Goal: Task Accomplishment & Management: Use online tool/utility

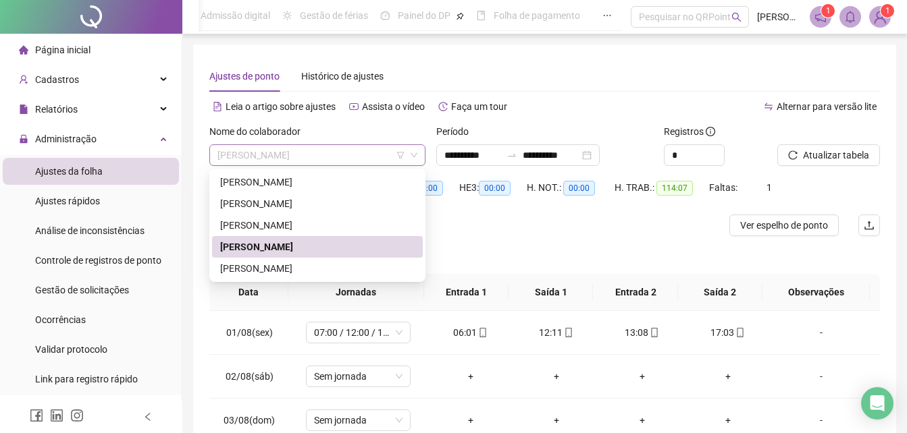
click at [276, 152] on span "[PERSON_NAME]" at bounding box center [317, 155] width 200 height 20
click at [276, 220] on div "[PERSON_NAME]" at bounding box center [317, 225] width 194 height 15
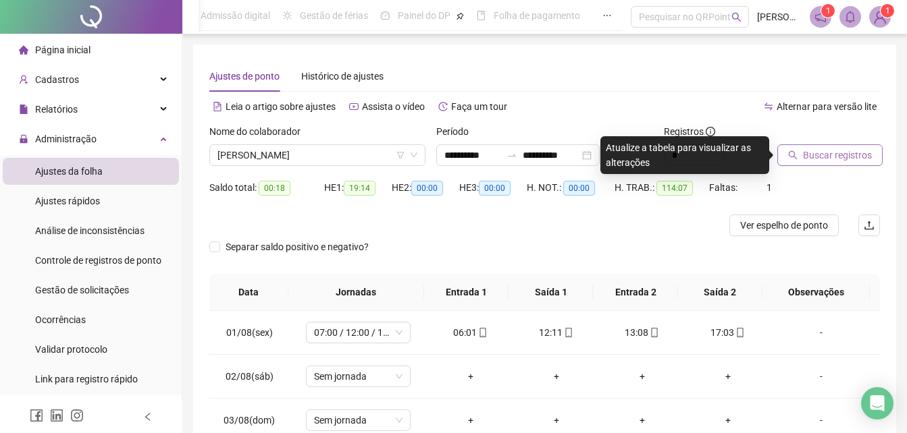
click at [833, 154] on span "Buscar registros" at bounding box center [837, 155] width 69 height 15
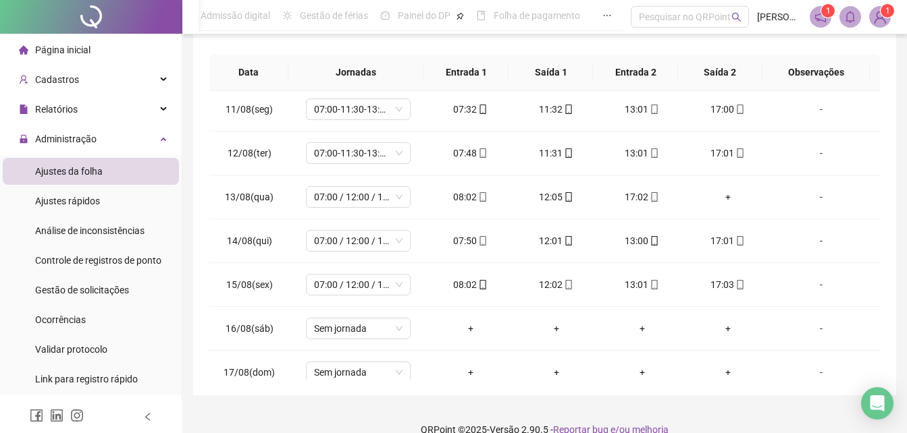
scroll to position [447, 0]
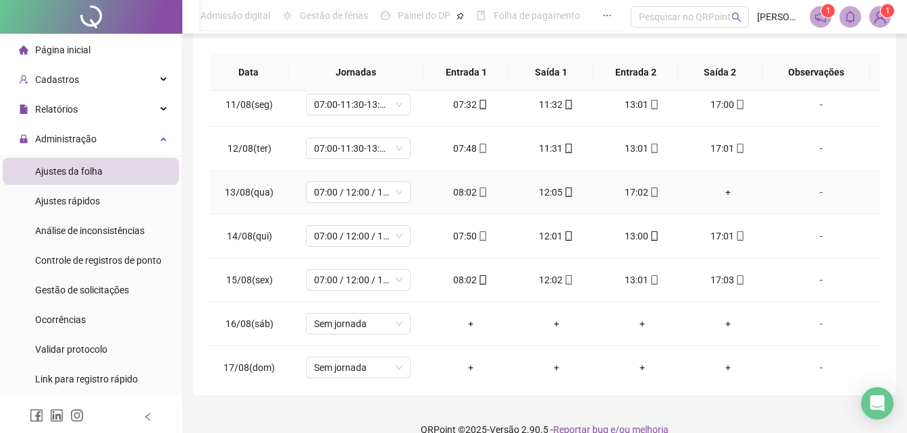
click at [717, 195] on div "+" at bounding box center [727, 192] width 64 height 15
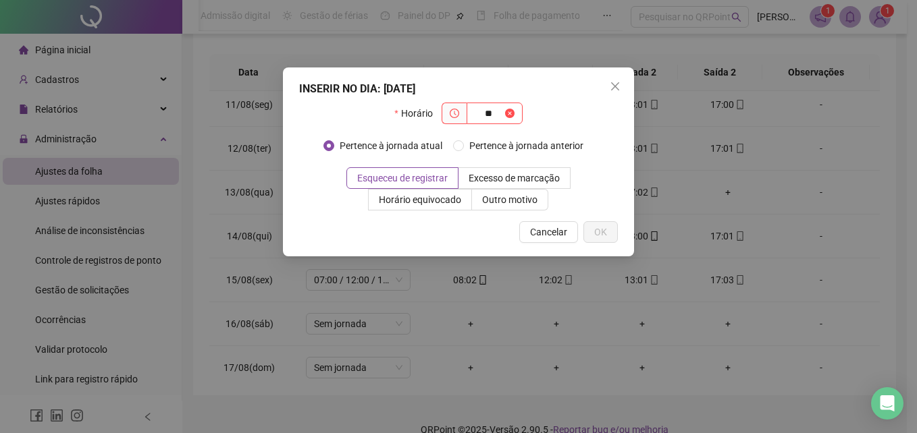
type input "*"
type input "*****"
click at [421, 181] on span "Esqueceu de registrar" at bounding box center [402, 178] width 90 height 11
drag, startPoint x: 593, startPoint y: 236, endPoint x: 628, endPoint y: 161, distance: 83.6
click at [593, 236] on button "OK" at bounding box center [600, 232] width 34 height 22
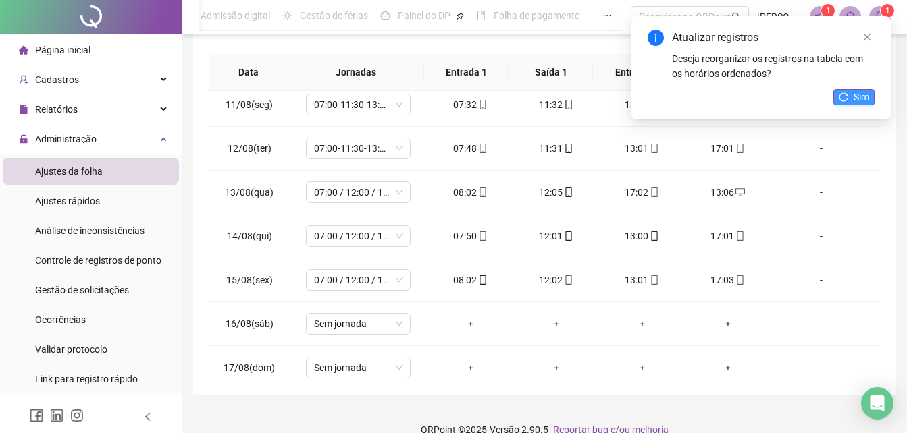
click at [863, 98] on span "Sim" at bounding box center [861, 97] width 16 height 15
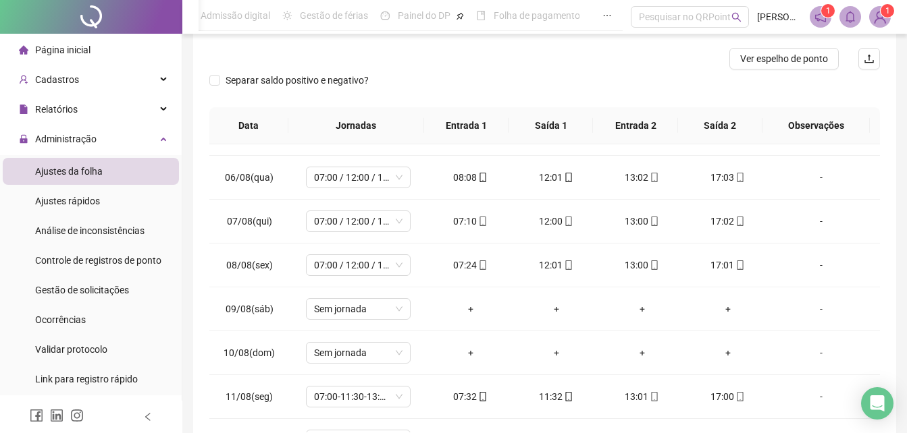
scroll to position [0, 0]
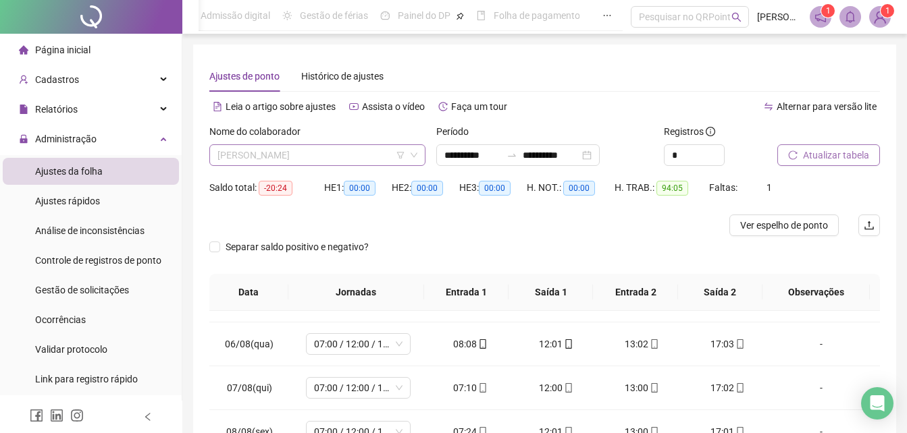
click at [234, 157] on span "[PERSON_NAME]" at bounding box center [317, 155] width 200 height 20
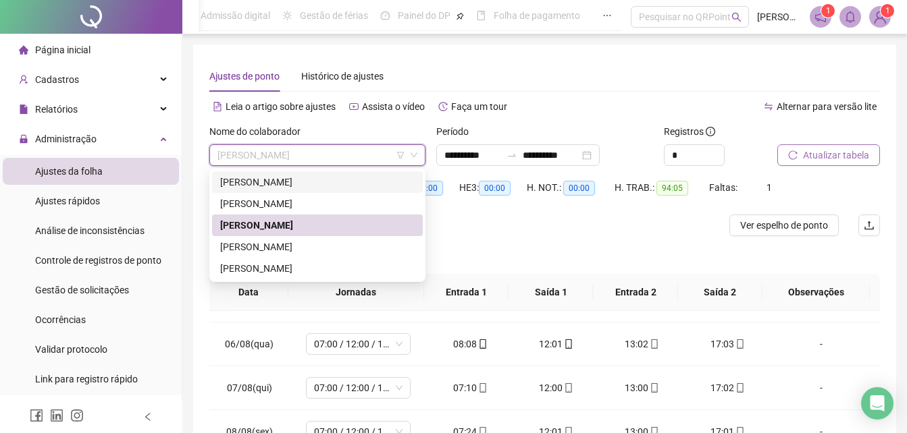
click at [280, 181] on div "[PERSON_NAME]" at bounding box center [317, 182] width 194 height 15
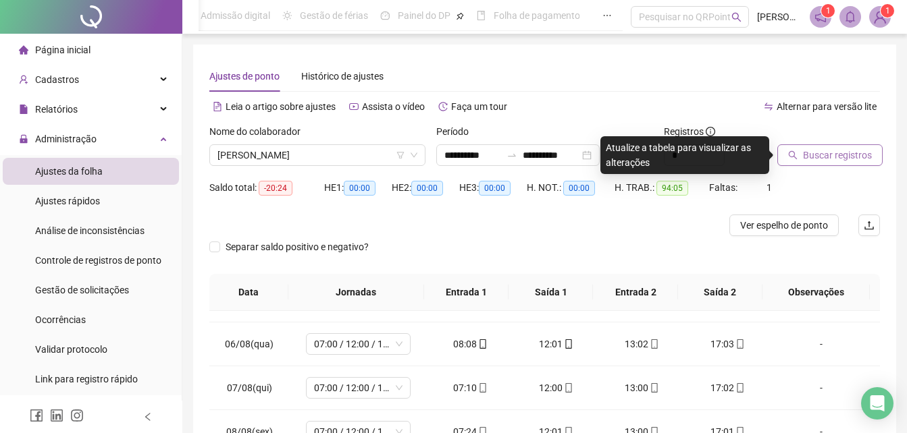
click at [817, 153] on span "Buscar registros" at bounding box center [837, 155] width 69 height 15
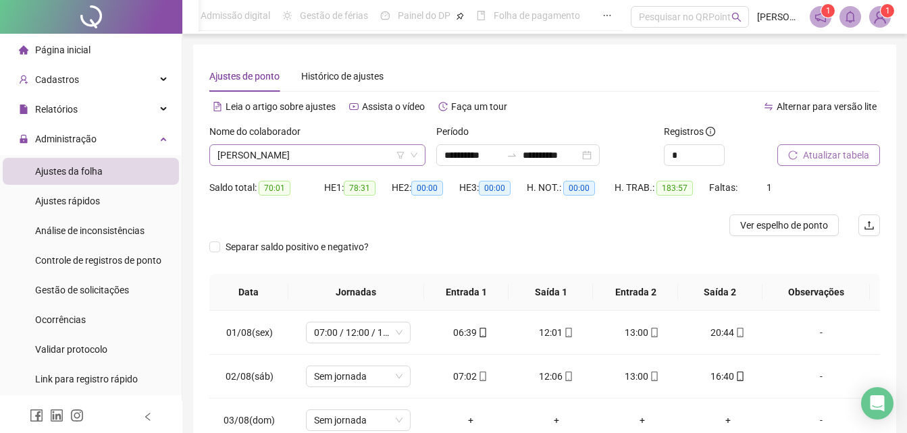
click at [348, 157] on span "[PERSON_NAME]" at bounding box center [317, 155] width 200 height 20
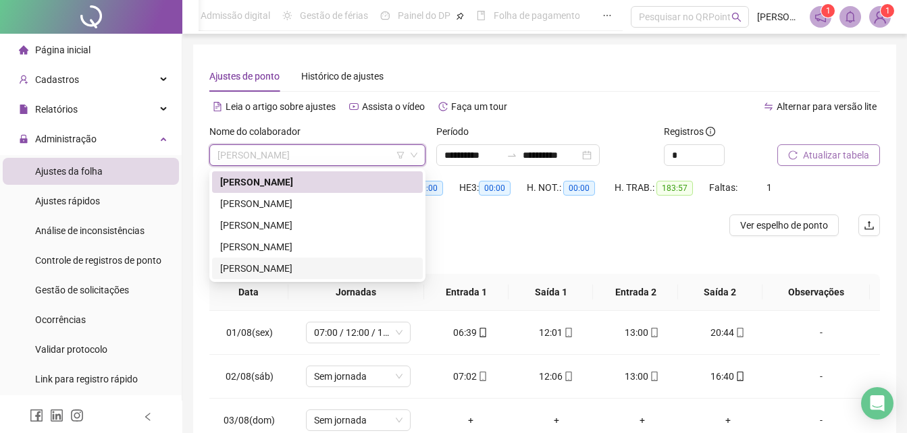
click at [276, 270] on div "[PERSON_NAME]" at bounding box center [317, 268] width 194 height 15
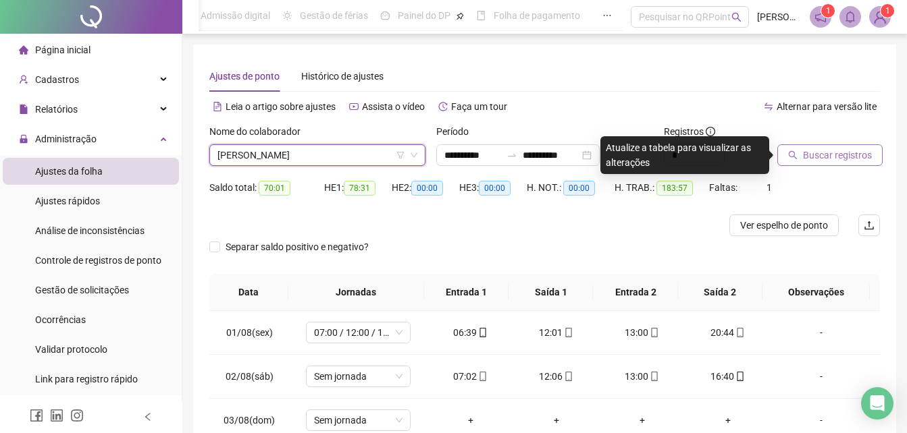
click at [818, 158] on span "Buscar registros" at bounding box center [837, 155] width 69 height 15
